Goal: Task Accomplishment & Management: Use online tool/utility

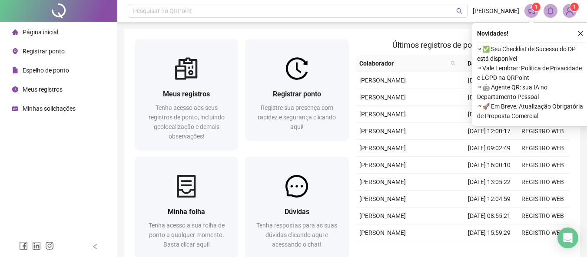
click at [326, 92] on div "Registrar ponto" at bounding box center [297, 94] width 83 height 11
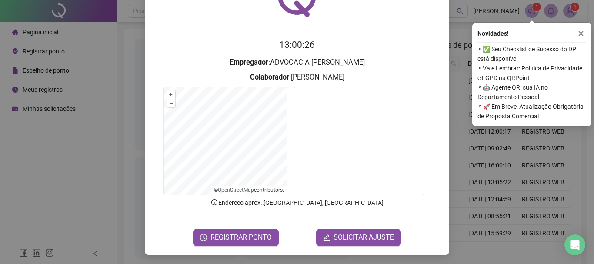
scroll to position [57, 0]
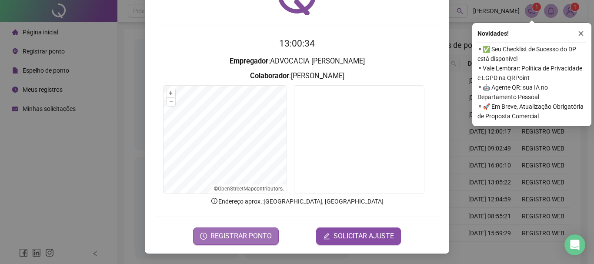
click at [246, 237] on span "REGISTRAR PONTO" at bounding box center [240, 236] width 61 height 10
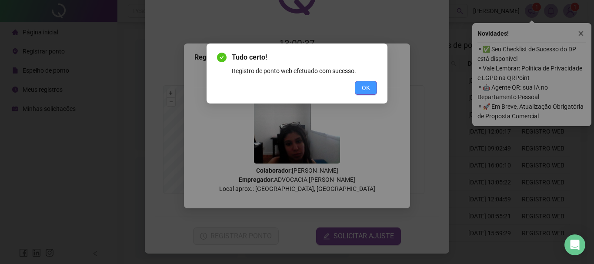
click at [374, 86] on button "OK" at bounding box center [366, 88] width 22 height 14
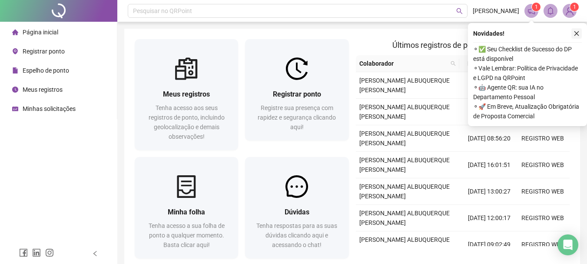
drag, startPoint x: 580, startPoint y: 27, endPoint x: 575, endPoint y: 33, distance: 8.1
click at [576, 32] on div "Novidades ! ⚬ ✅ Seu Checklist de Sucesso do DP está disponível ⚬ Vale Lembrar: …" at bounding box center [527, 74] width 119 height 103
click at [575, 33] on icon "close" at bounding box center [577, 33] width 6 height 6
